Goal: Navigation & Orientation: Find specific page/section

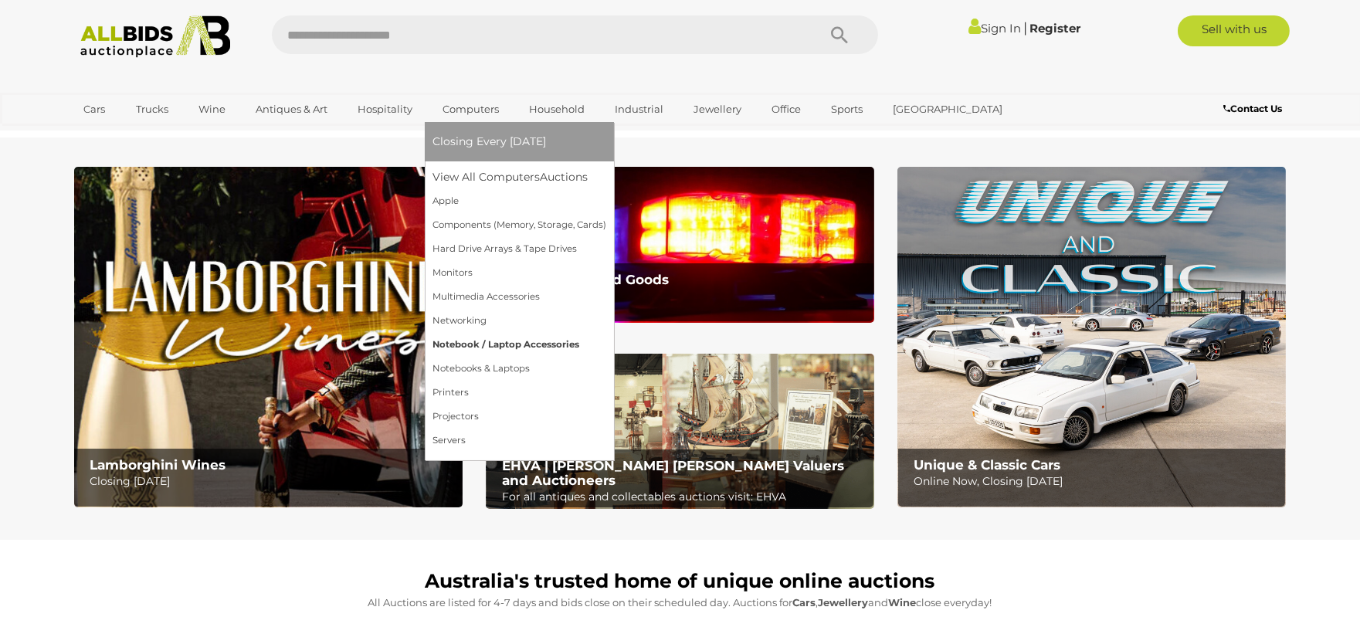
click at [521, 342] on link "Notebook / Laptop Accessories" at bounding box center [520, 345] width 174 height 24
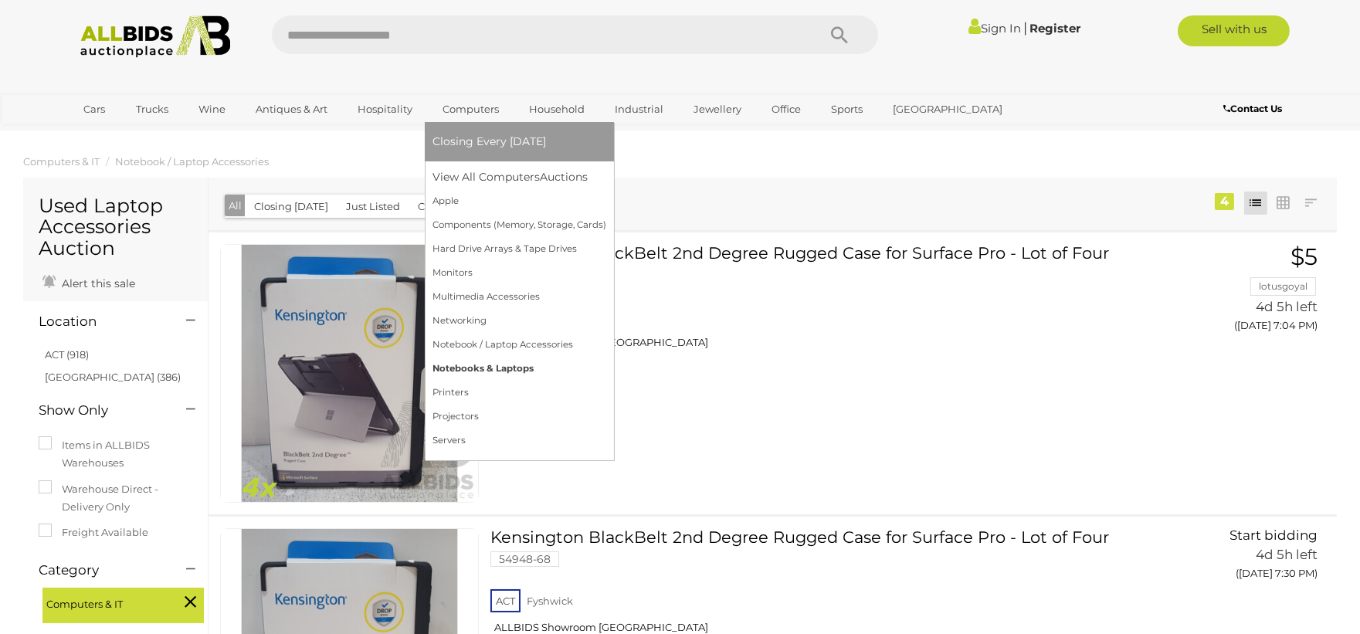
click at [503, 364] on link "Notebooks & Laptops" at bounding box center [520, 369] width 174 height 24
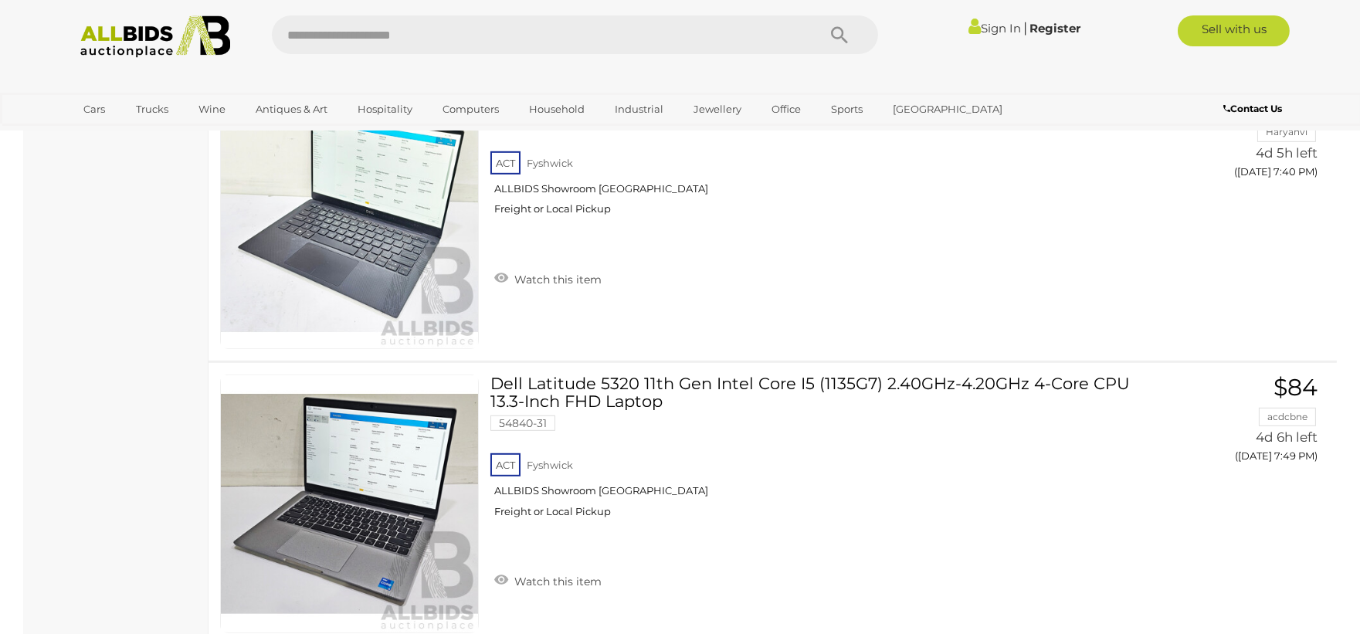
scroll to position [1888, 0]
